Goal: Task Accomplishment & Management: Use online tool/utility

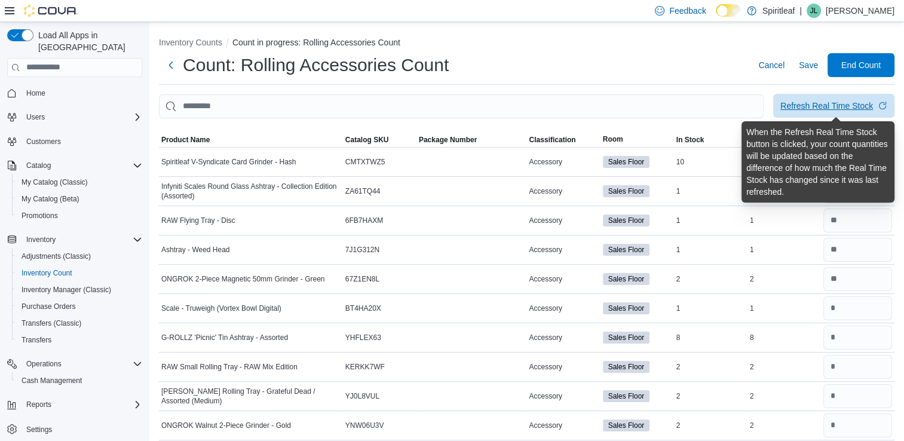
click at [821, 102] on div "Refresh Real Time Stock" at bounding box center [826, 106] width 93 height 12
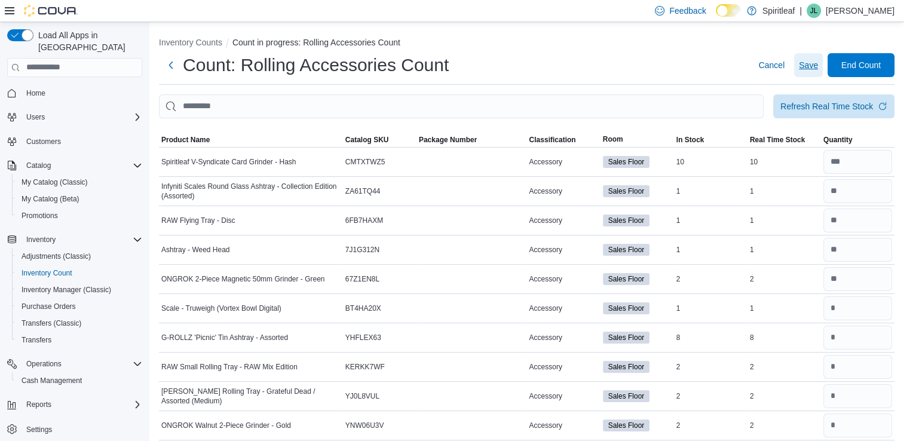
click at [818, 76] on span "Save" at bounding box center [808, 65] width 19 height 24
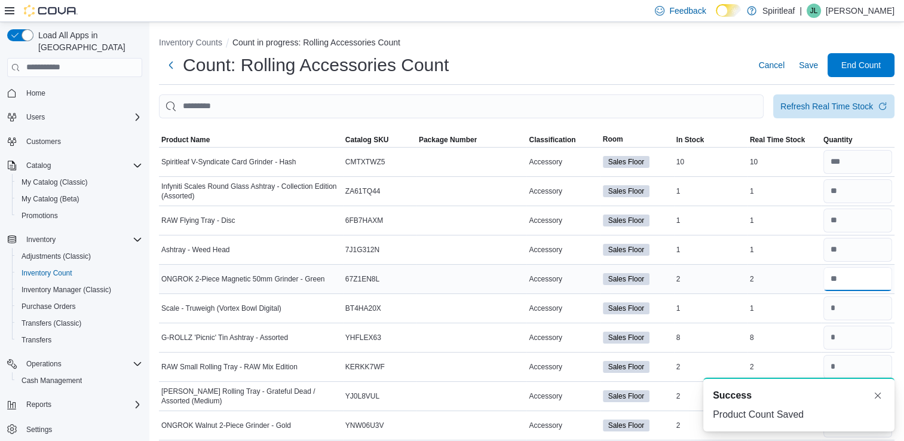
drag, startPoint x: 852, startPoint y: 287, endPoint x: 830, endPoint y: 273, distance: 26.8
click at [830, 273] on div at bounding box center [857, 279] width 73 height 29
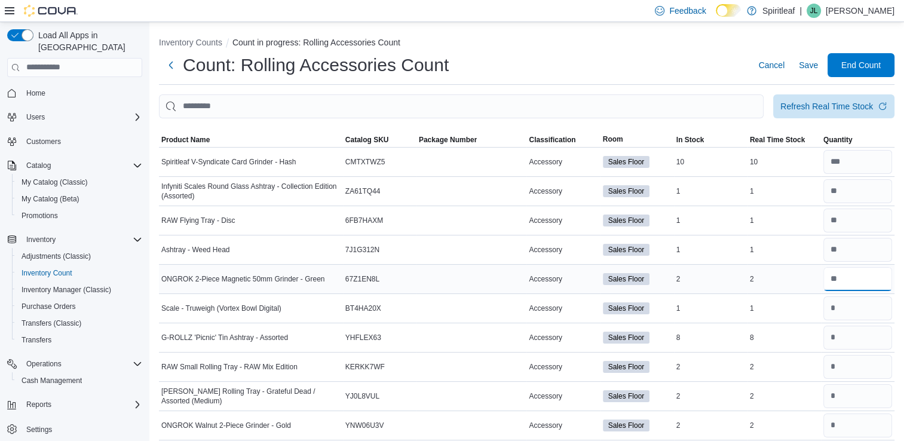
click at [843, 275] on input "number" at bounding box center [857, 279] width 69 height 24
type input "*"
click at [851, 250] on input "*" at bounding box center [857, 250] width 69 height 24
type input "*"
click at [854, 217] on input "number" at bounding box center [857, 220] width 69 height 24
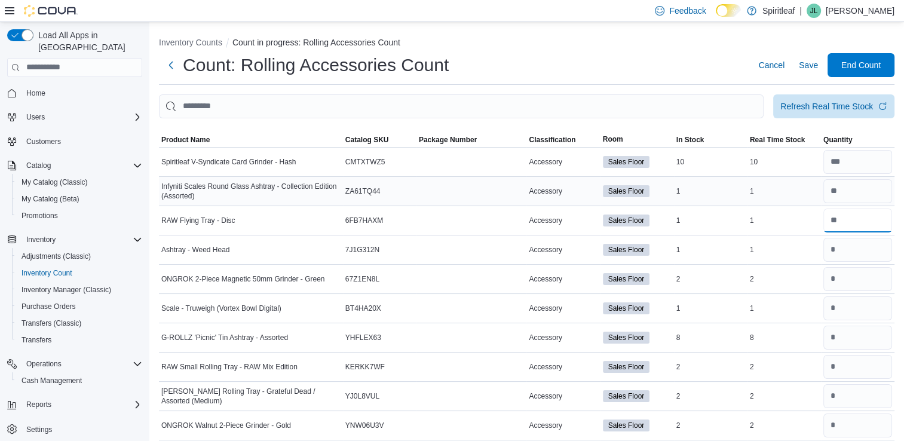
type input "*"
click at [858, 190] on input "number" at bounding box center [857, 191] width 69 height 24
type input "*"
click at [862, 156] on input "number" at bounding box center [857, 162] width 69 height 24
type input "*"
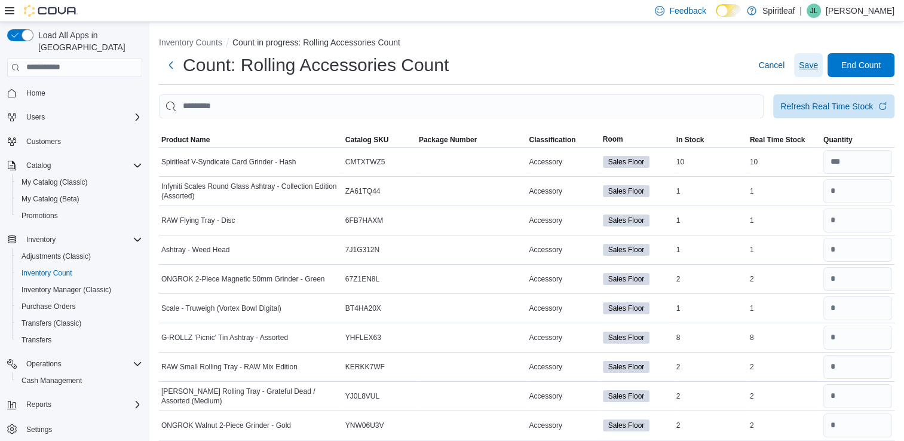
click at [818, 70] on span "Save" at bounding box center [808, 65] width 19 height 12
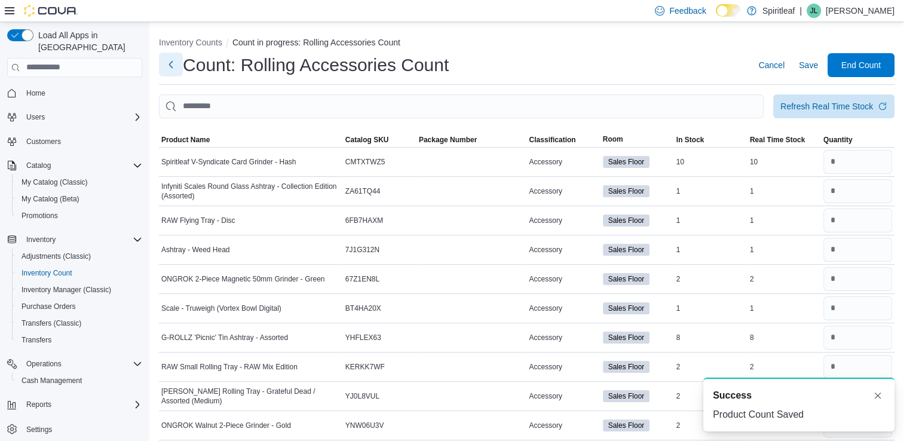
click at [174, 63] on button "Next" at bounding box center [171, 65] width 24 height 24
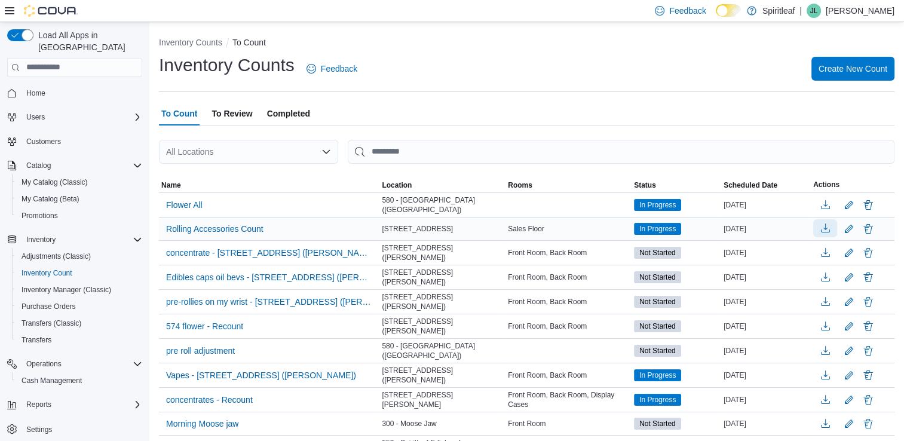
click at [834, 232] on button "button" at bounding box center [825, 228] width 24 height 18
click at [584, 42] on ol "Inventory Counts To Count" at bounding box center [526, 43] width 735 height 14
